Goal: Navigation & Orientation: Find specific page/section

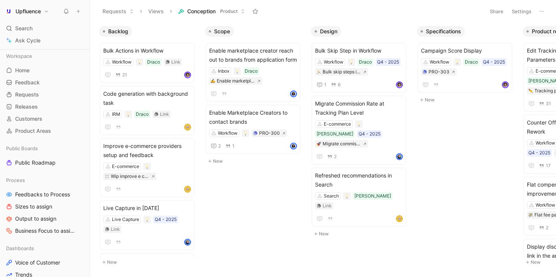
scroll to position [213, 0]
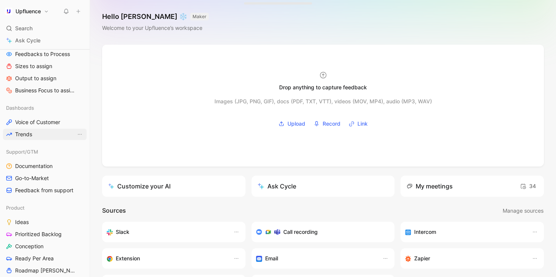
scroll to position [199, 0]
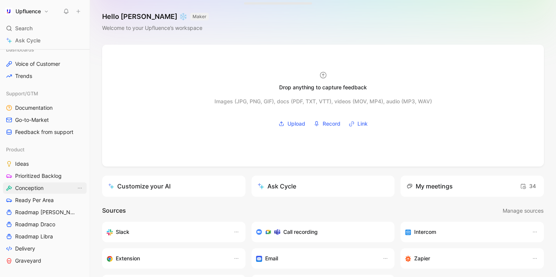
click at [46, 191] on link "Conception" at bounding box center [45, 187] width 84 height 11
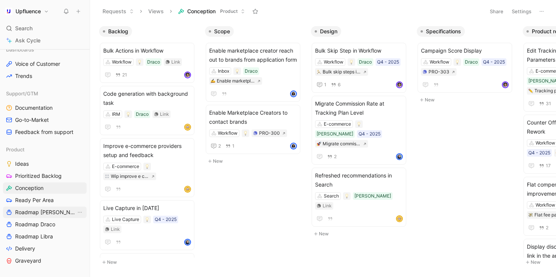
click at [36, 213] on span "Roadmap [PERSON_NAME]" at bounding box center [45, 212] width 61 height 8
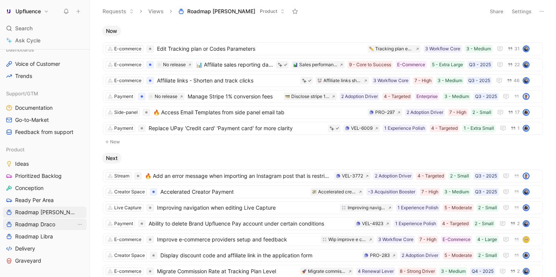
click at [53, 225] on span "Roadmap Draco" at bounding box center [35, 224] width 40 height 8
